Goal: Find specific page/section: Find specific page/section

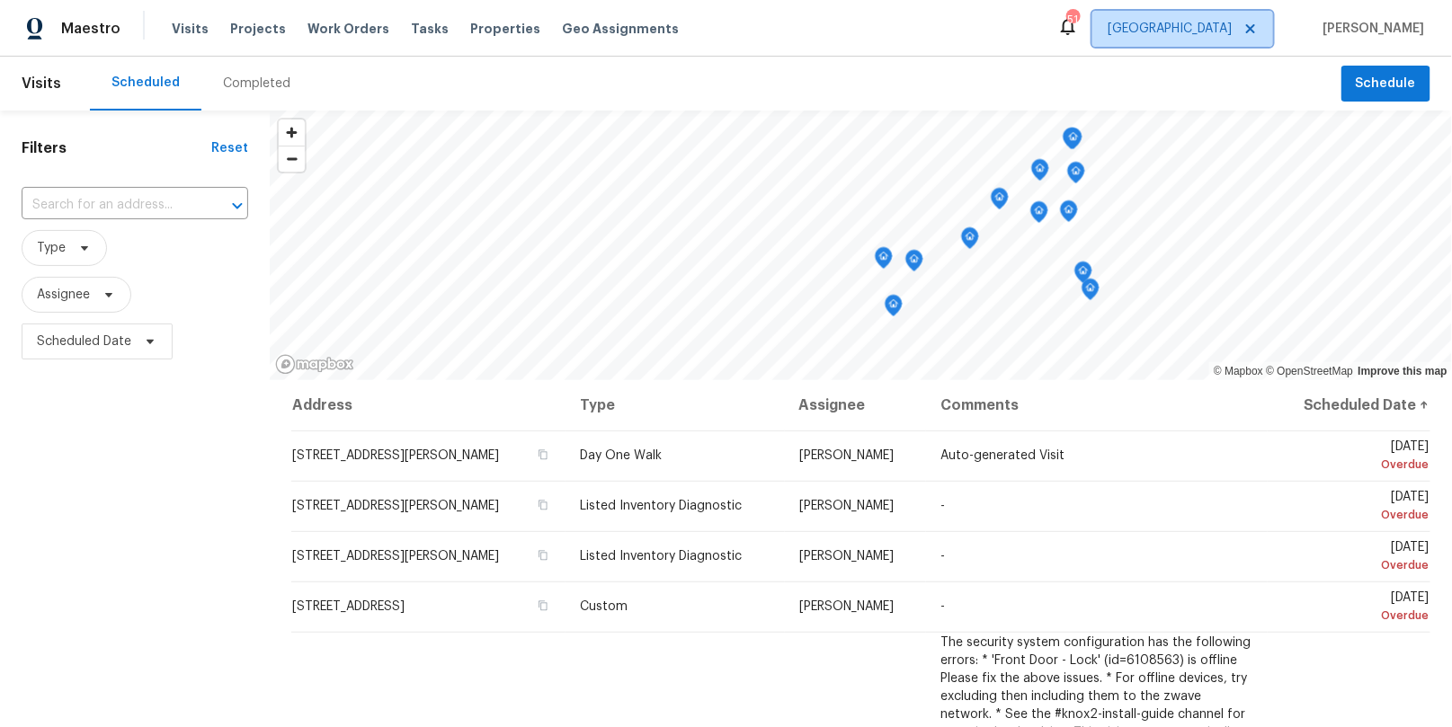
click at [1254, 40] on span "[GEOGRAPHIC_DATA]" at bounding box center [1182, 29] width 181 height 36
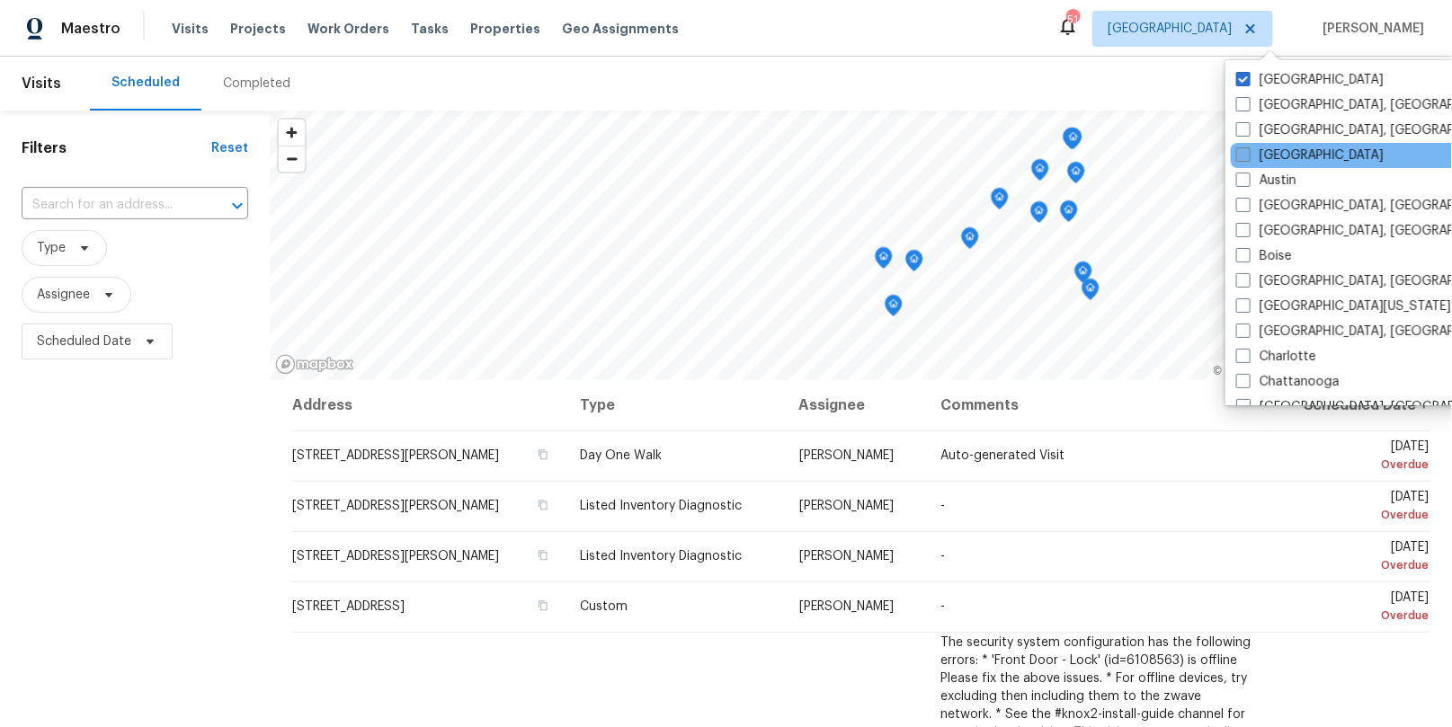
click at [1254, 154] on label "[GEOGRAPHIC_DATA]" at bounding box center [1309, 156] width 147 height 18
click at [1248, 154] on input "[GEOGRAPHIC_DATA]" at bounding box center [1242, 153] width 12 height 12
checkbox input "true"
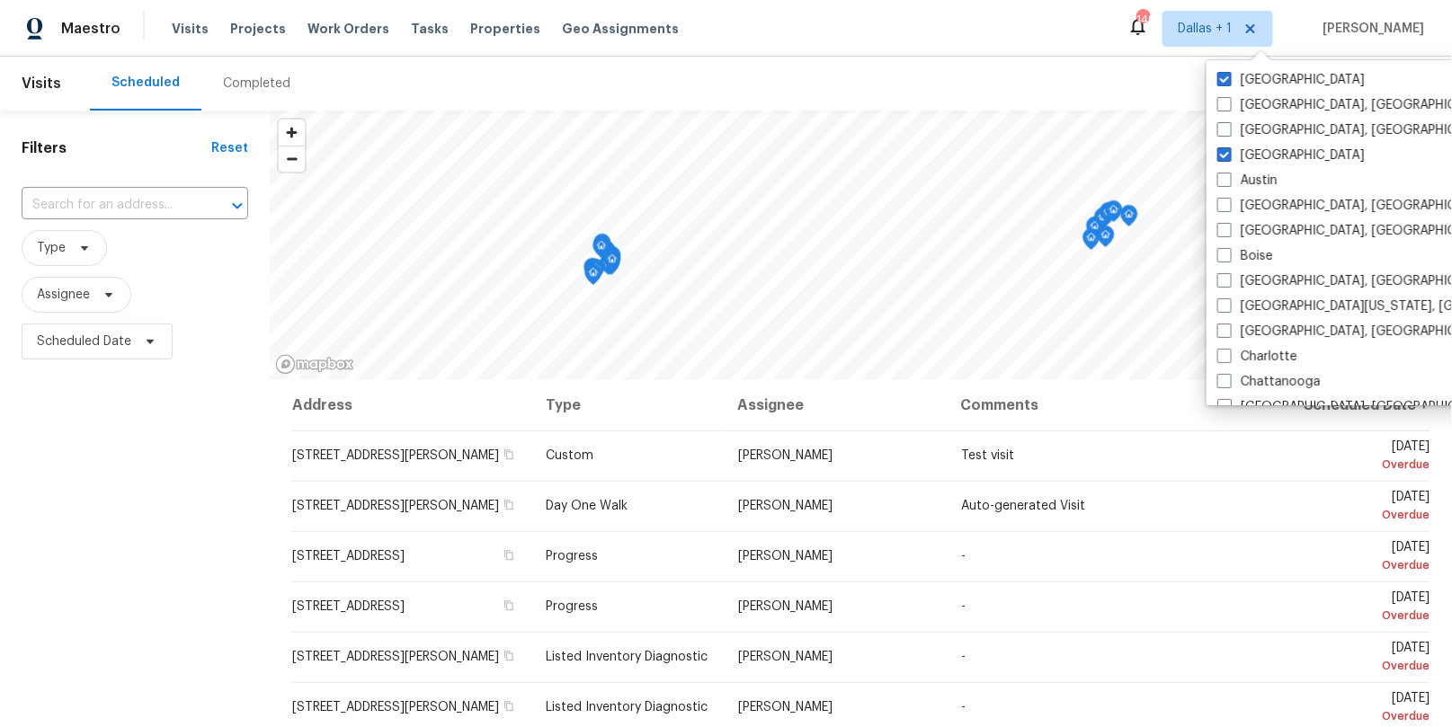
click at [230, 90] on div "Completed" at bounding box center [256, 84] width 67 height 18
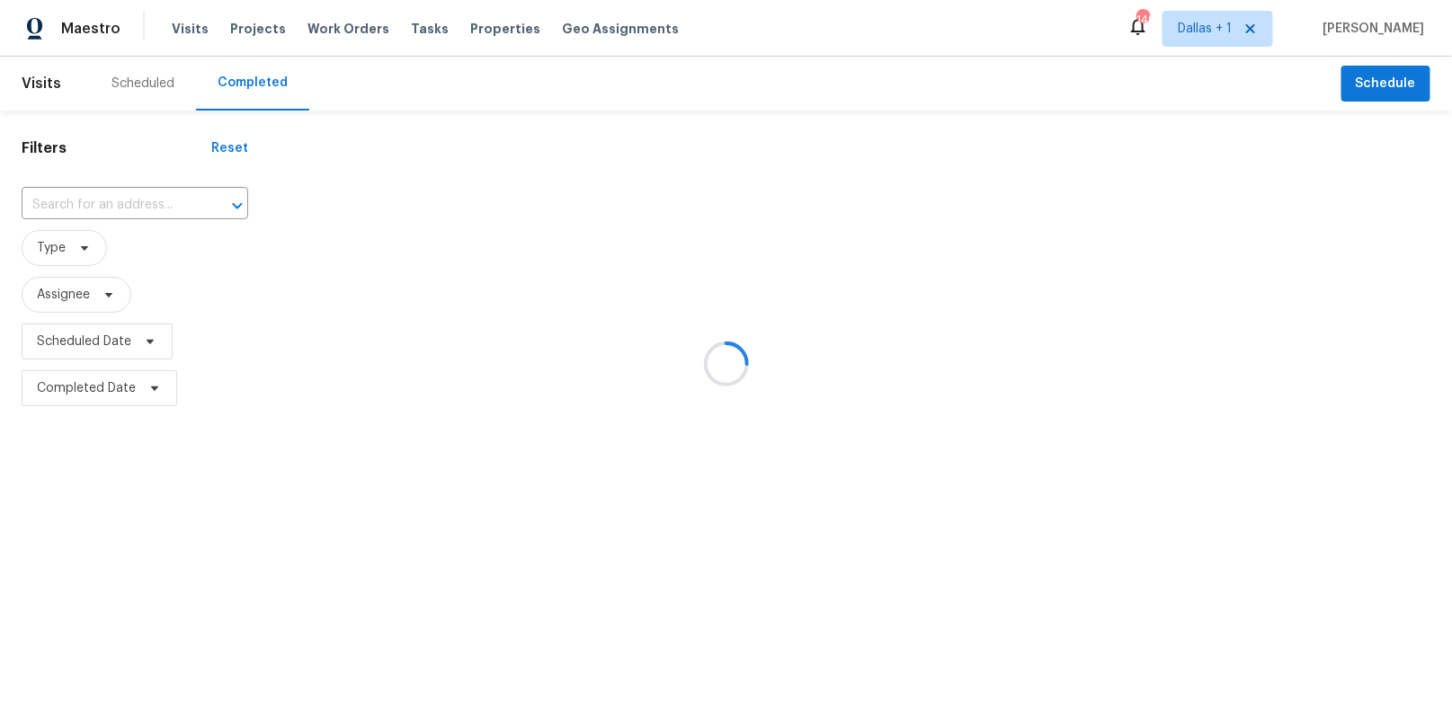
click at [138, 196] on div at bounding box center [726, 363] width 1452 height 727
click at [110, 195] on div at bounding box center [726, 363] width 1452 height 727
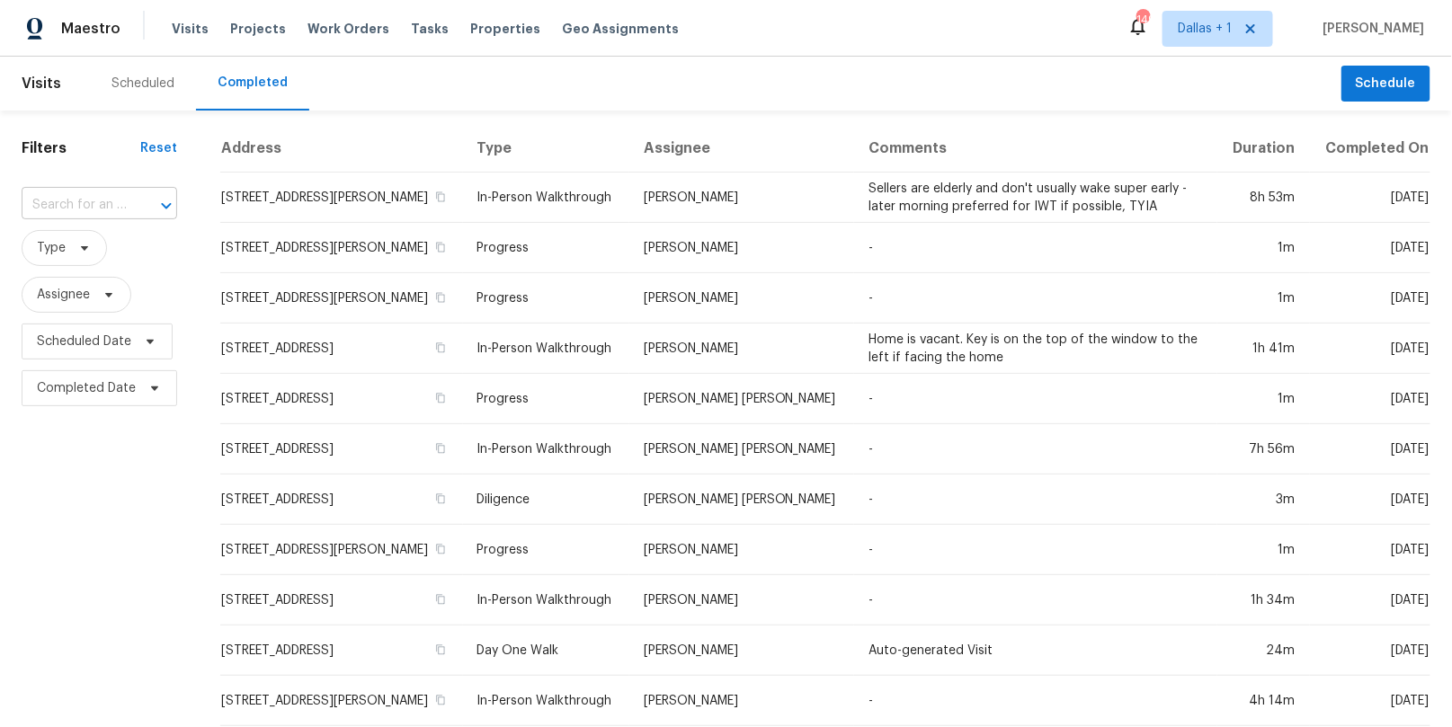
click at [107, 204] on input "text" at bounding box center [74, 205] width 105 height 28
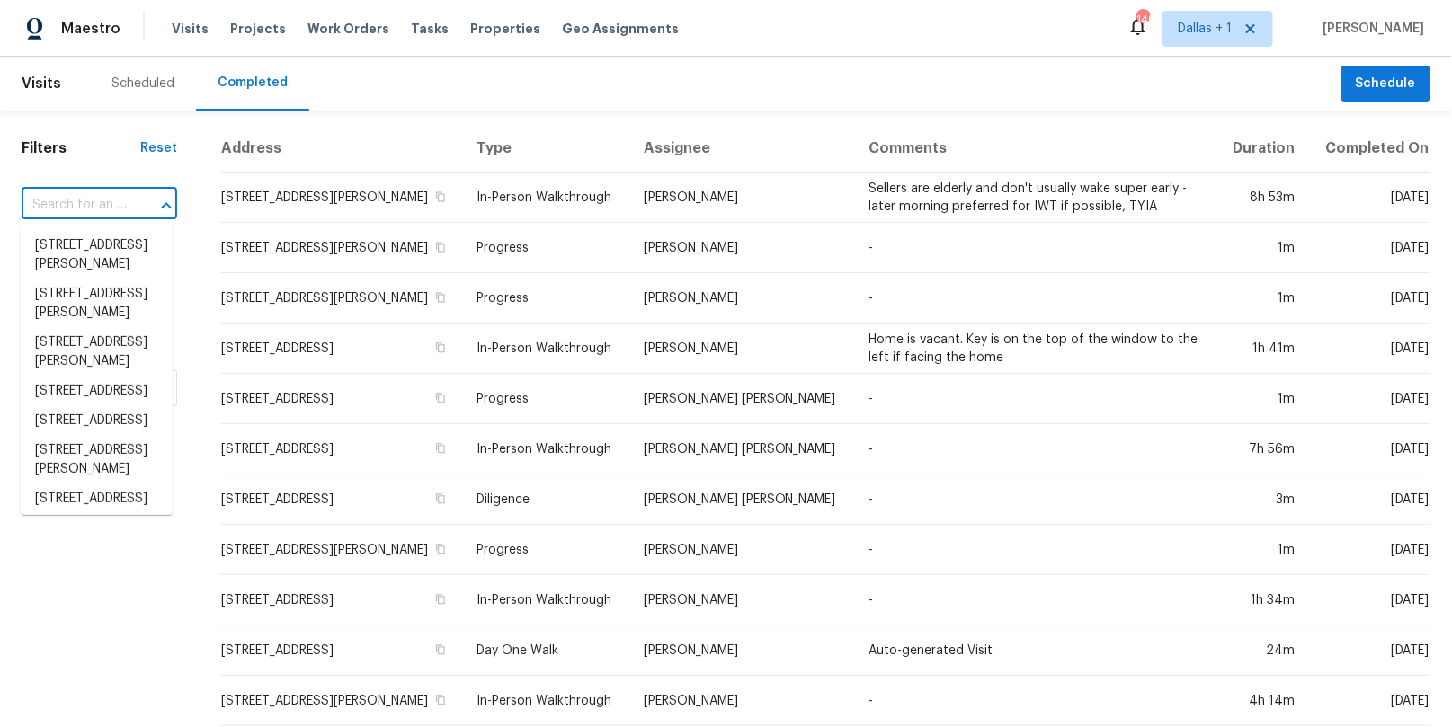
paste input "[STREET_ADDRESS][PERSON_NAME]"
type input "[STREET_ADDRESS][PERSON_NAME]"
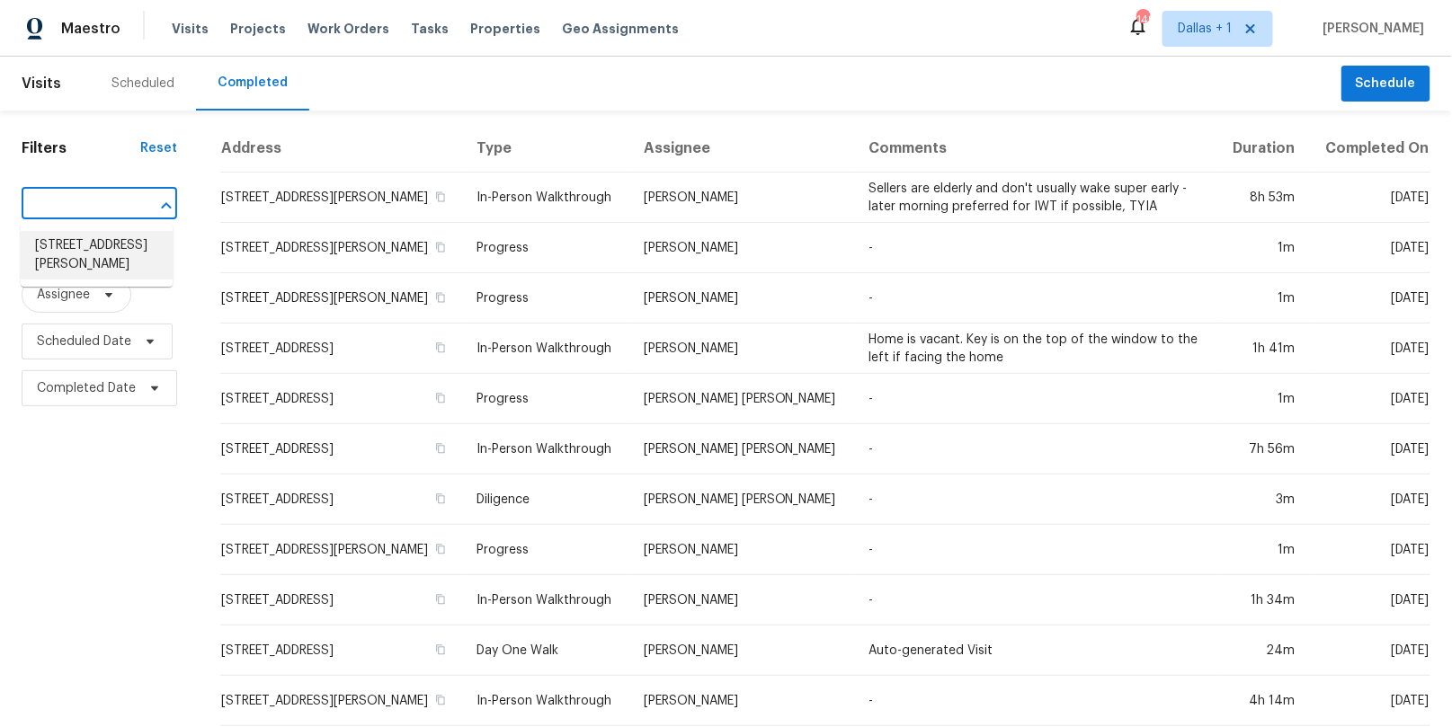
click at [98, 260] on li "[STREET_ADDRESS][PERSON_NAME]" at bounding box center [97, 255] width 152 height 49
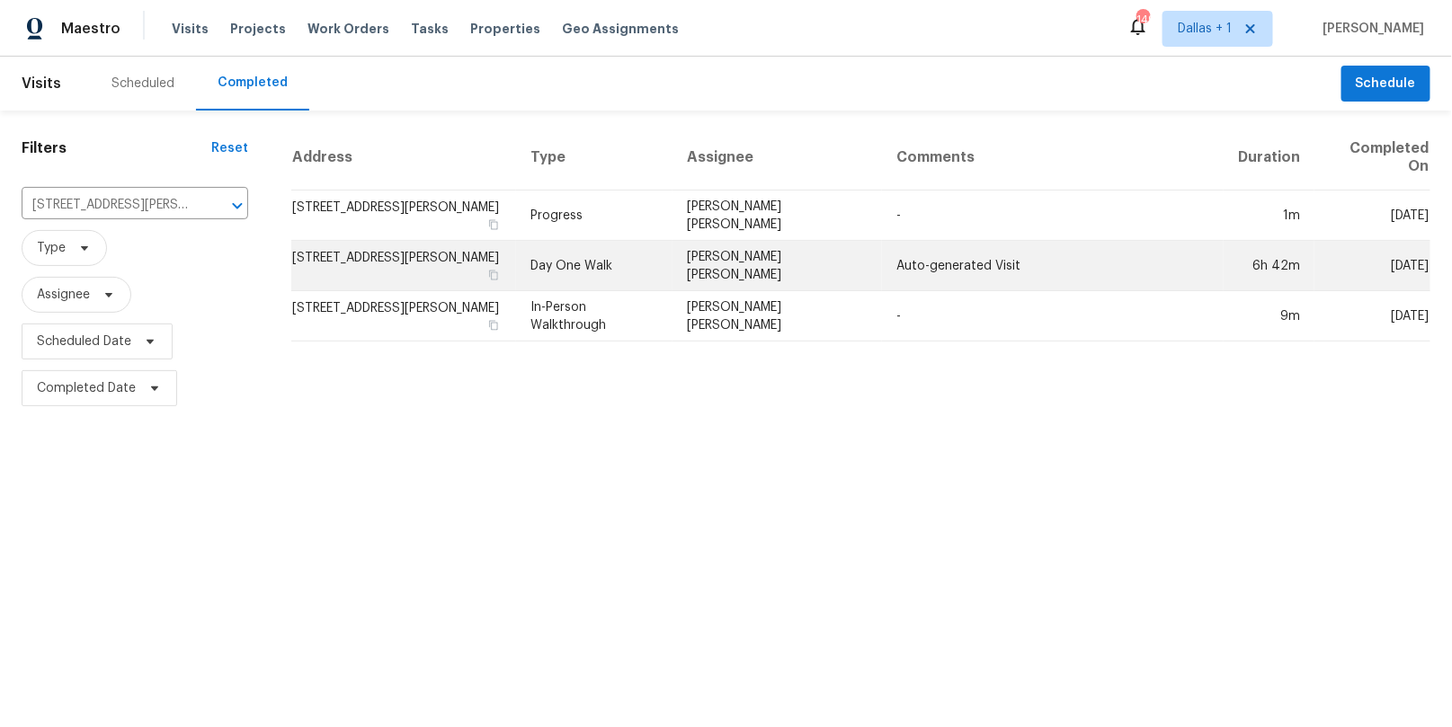
click at [592, 241] on td "Day One Walk" at bounding box center [594, 266] width 156 height 50
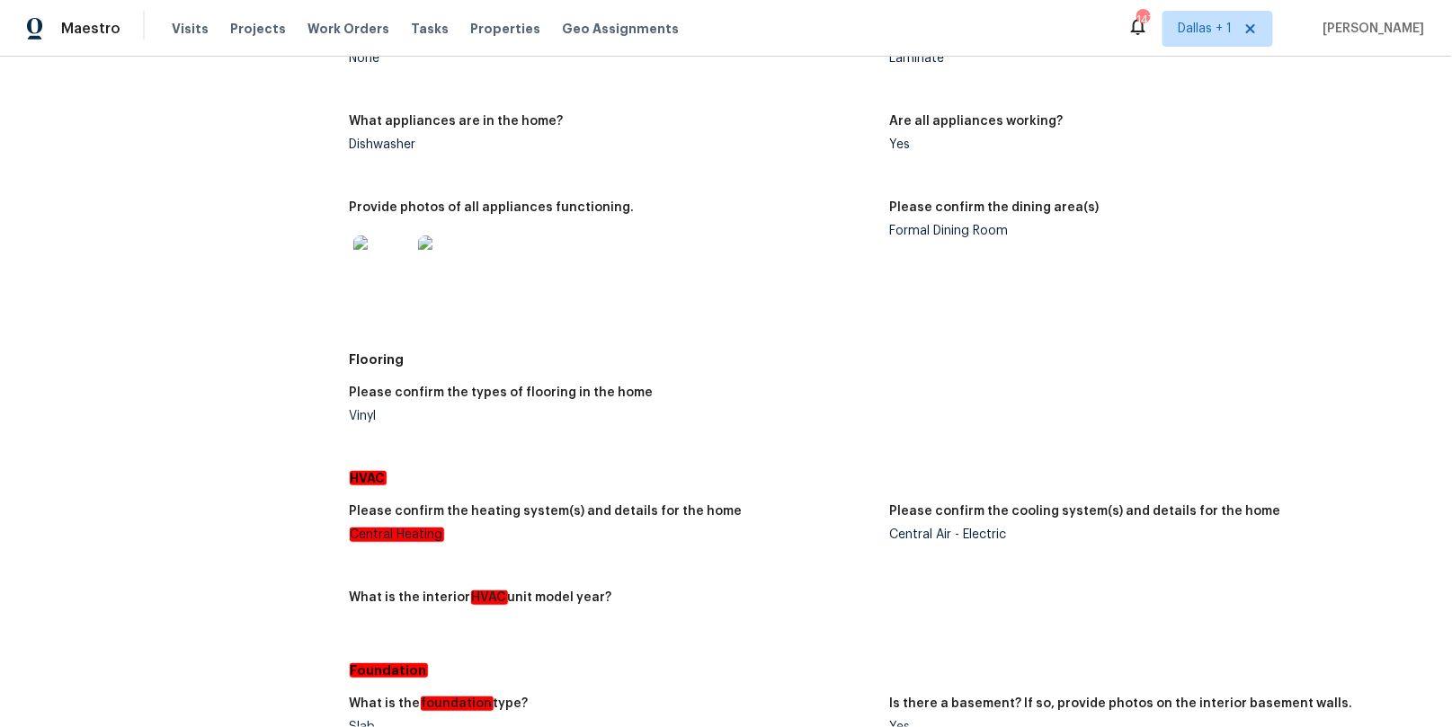
scroll to position [1966, 0]
